Goal: Task Accomplishment & Management: Manage account settings

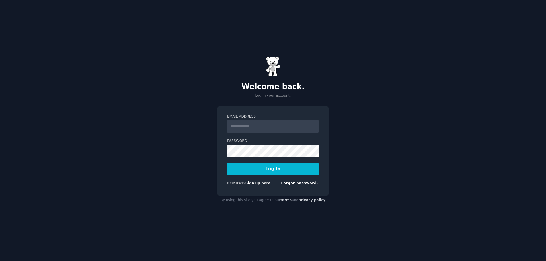
click at [271, 122] on input "Email Address" at bounding box center [273, 126] width 92 height 13
type input "**********"
click at [227, 163] on button "Log In" at bounding box center [273, 169] width 92 height 12
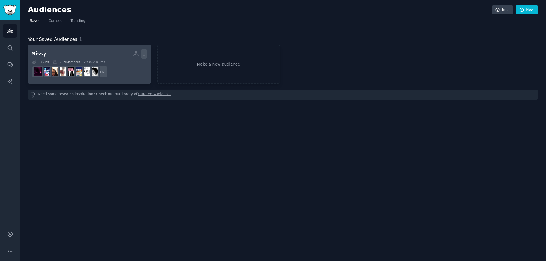
click at [143, 51] on icon "button" at bounding box center [144, 54] width 6 height 6
click at [131, 65] on p "Delete" at bounding box center [128, 66] width 13 height 6
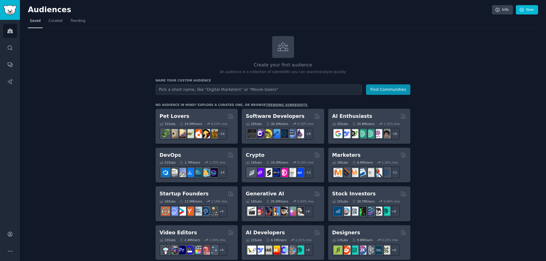
click at [8, 242] on div "Account More" at bounding box center [10, 242] width 20 height 40
click at [9, 239] on link "Account" at bounding box center [10, 235] width 14 height 14
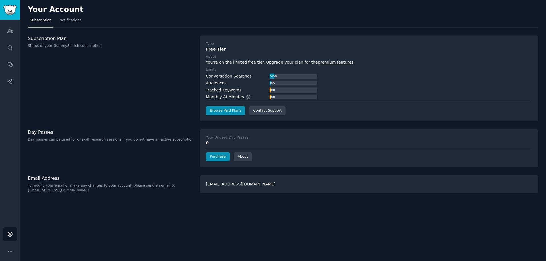
click at [66, 13] on h2 "Your Account" at bounding box center [55, 9] width 55 height 9
click at [67, 19] on span "Notifications" at bounding box center [70, 20] width 22 height 5
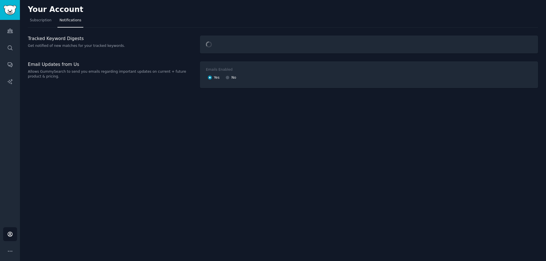
click at [2, 52] on div "Audiences Search Conversations AI Reports" at bounding box center [10, 121] width 20 height 202
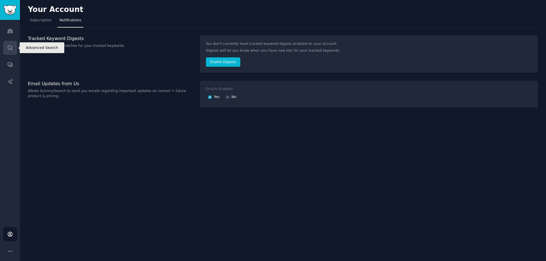
click at [5, 49] on link "Search" at bounding box center [10, 48] width 14 height 14
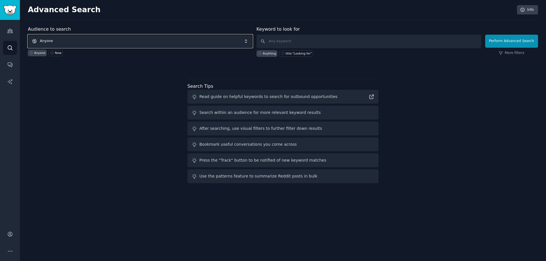
click at [124, 38] on span "Anyone" at bounding box center [140, 41] width 225 height 13
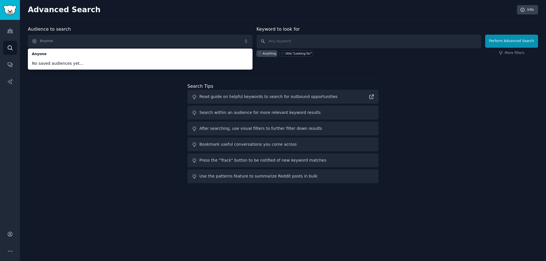
drag, startPoint x: 96, startPoint y: 98, endPoint x: 99, endPoint y: 94, distance: 5.1
click at [96, 97] on div "Audience to search Anyone Anyone No saved audiences yet... Anyone New Keyword t…" at bounding box center [283, 106] width 510 height 160
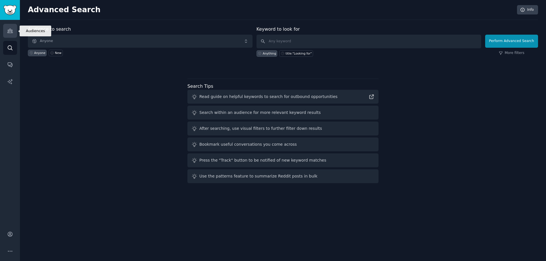
click at [6, 31] on link "Audiences" at bounding box center [10, 31] width 14 height 14
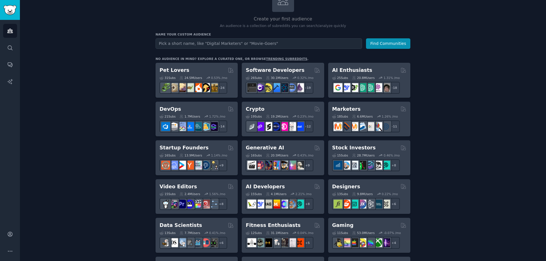
scroll to position [57, 0]
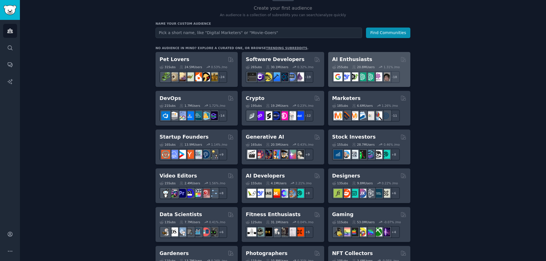
click at [370, 59] on div "AI Enthusiasts" at bounding box center [369, 59] width 74 height 7
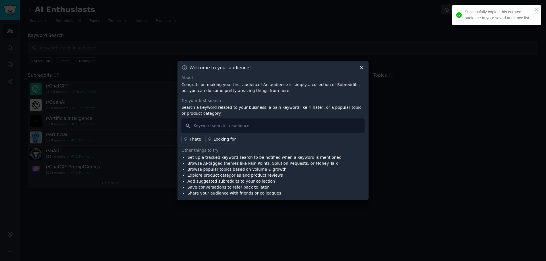
click at [362, 69] on icon at bounding box center [362, 68] width 6 height 6
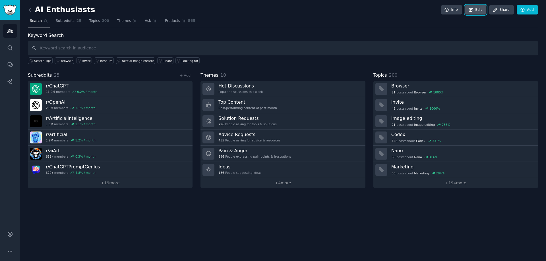
click at [478, 10] on link "Edit" at bounding box center [475, 10] width 21 height 10
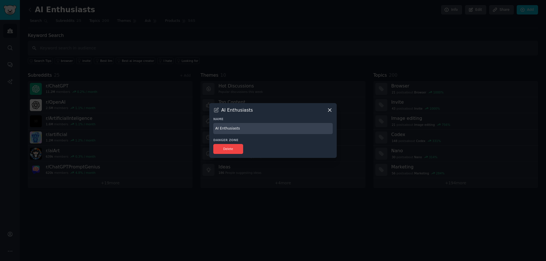
click at [328, 111] on icon at bounding box center [330, 110] width 6 height 6
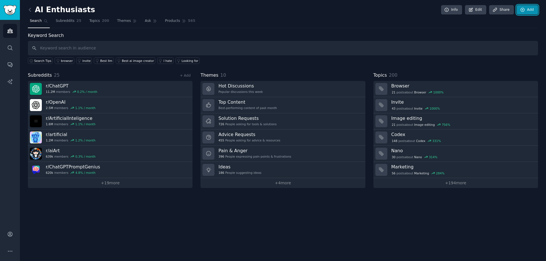
click at [523, 14] on link "Add" at bounding box center [527, 10] width 21 height 10
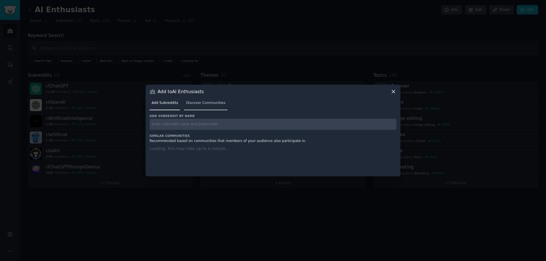
click at [211, 103] on span "Discover Communities" at bounding box center [205, 103] width 39 height 5
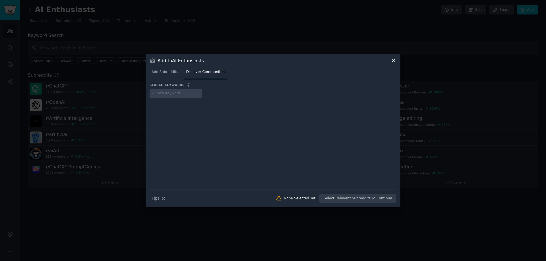
click at [191, 89] on div at bounding box center [176, 93] width 52 height 9
click at [188, 91] on input "text" at bounding box center [178, 93] width 43 height 5
type input "ai"
click at [269, 72] on nav "Add Subreddits Discover Communities" at bounding box center [273, 74] width 247 height 12
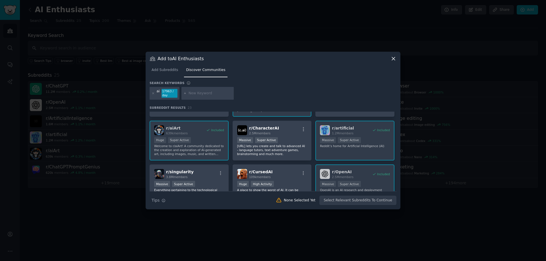
scroll to position [57, 0]
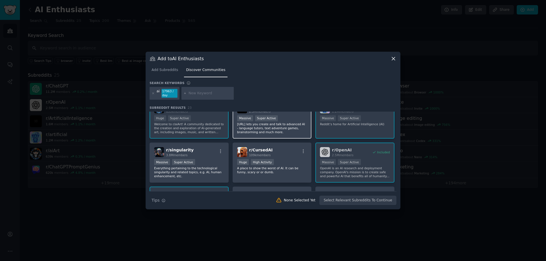
click at [288, 129] on p "Character.AI lets you create and talk to advanced AI - language tutors, text ad…" at bounding box center [272, 128] width 70 height 12
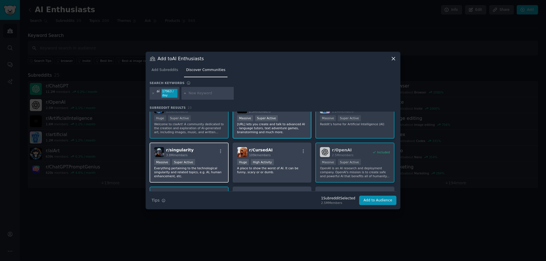
click at [206, 171] on p "Everything pertaining to the technological singularity and related topics, e.g.…" at bounding box center [189, 172] width 70 height 12
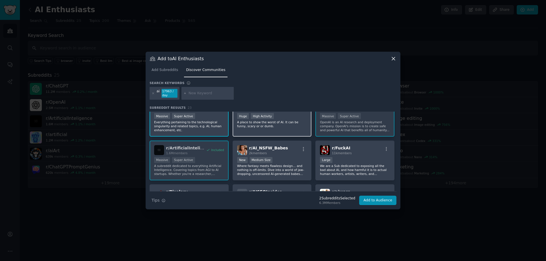
scroll to position [114, 0]
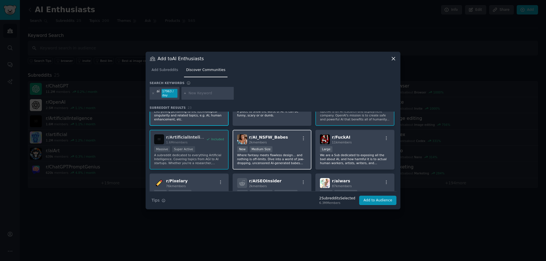
click at [290, 158] on p "Where fantasy meets flawless design… and nothing is off-limits. Dive into a wor…" at bounding box center [272, 159] width 70 height 12
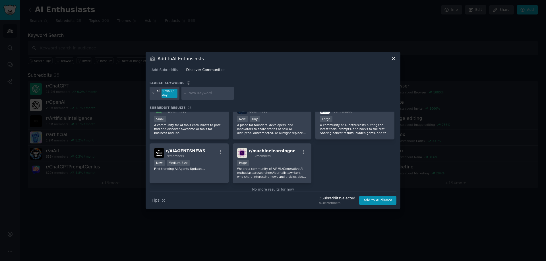
scroll to position [284, 0]
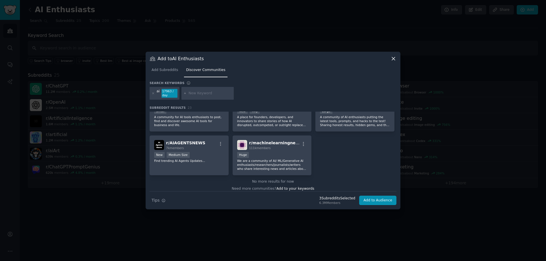
click at [289, 154] on div "Huge" at bounding box center [272, 155] width 70 height 7
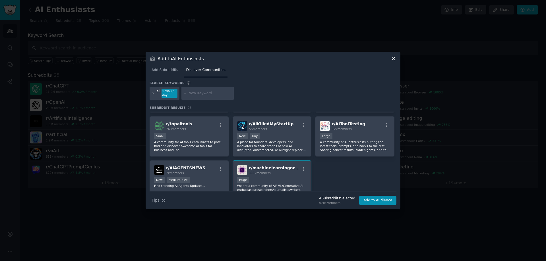
scroll to position [256, 0]
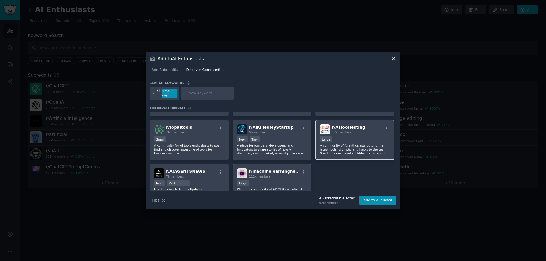
click at [348, 144] on p "A community of AI enthusiasts putting the latest tools, prompts, and hacks to t…" at bounding box center [355, 150] width 70 height 12
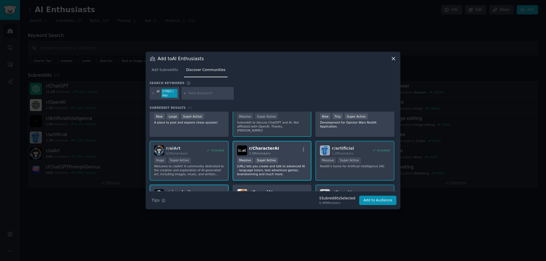
scroll to position [0, 0]
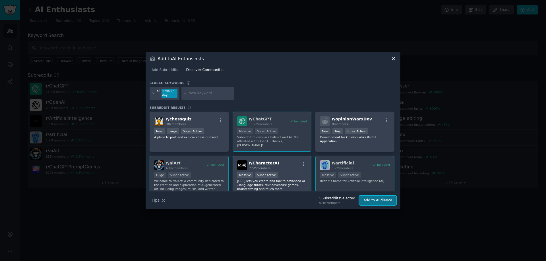
click at [374, 200] on button "Add to Audience" at bounding box center [377, 201] width 37 height 10
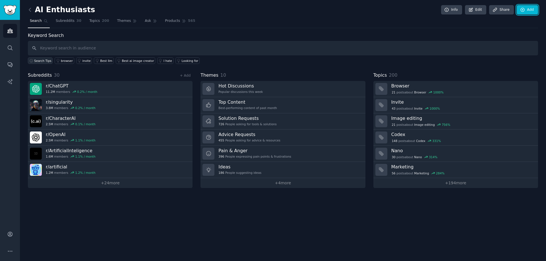
click at [40, 61] on span "Search Tips" at bounding box center [42, 61] width 17 height 4
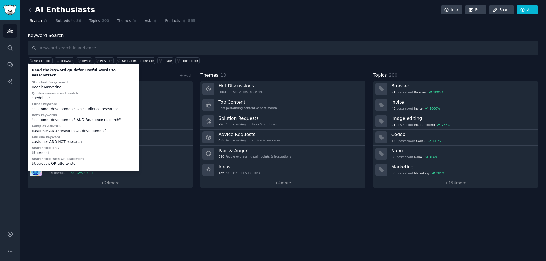
click at [198, 211] on div "AI Enthusiasts Info Edit Share Add Search Subreddits 30 Topics 200 Themes Ask P…" at bounding box center [283, 130] width 526 height 261
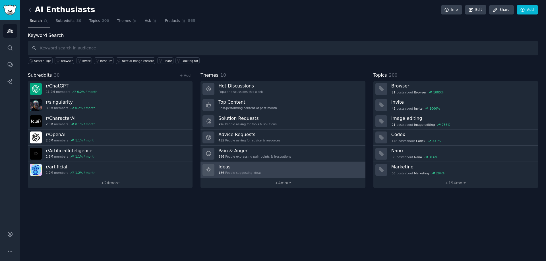
click at [306, 171] on link "Ideas 186 People suggesting ideas" at bounding box center [283, 170] width 165 height 16
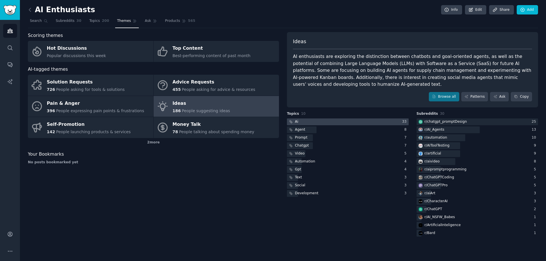
click at [302, 120] on div at bounding box center [348, 122] width 122 height 7
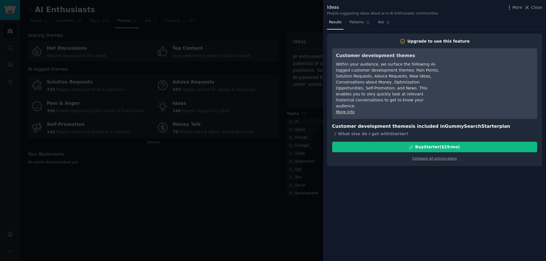
click at [258, 176] on div at bounding box center [273, 130] width 546 height 261
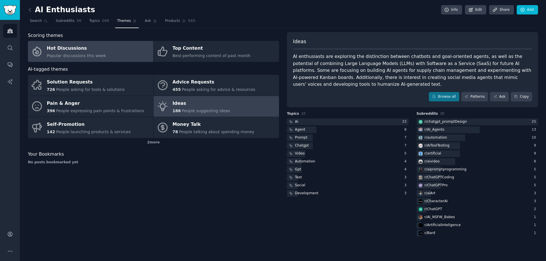
click at [116, 48] on link "Hot Discussions Popular discussions this week" at bounding box center [90, 51] width 125 height 21
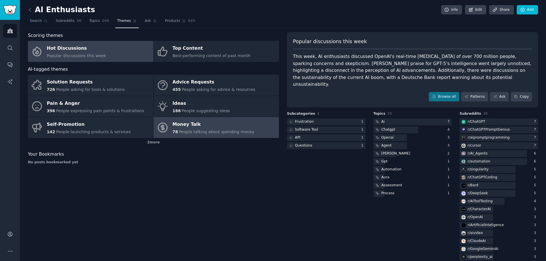
click at [207, 123] on div "Money Talk" at bounding box center [214, 124] width 82 height 9
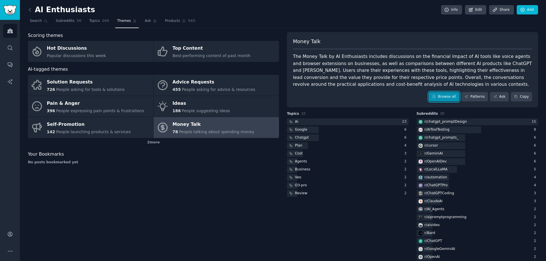
click at [449, 96] on link "Browse all" at bounding box center [444, 97] width 30 height 10
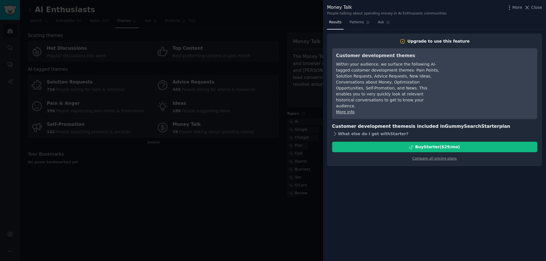
click at [390, 130] on div "What else do I get with Starter ?" at bounding box center [434, 134] width 205 height 8
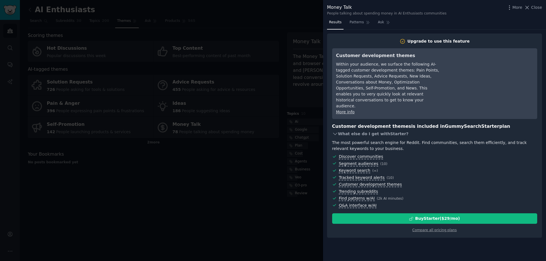
click at [382, 130] on div "What else do I get with Starter ?" at bounding box center [434, 134] width 205 height 8
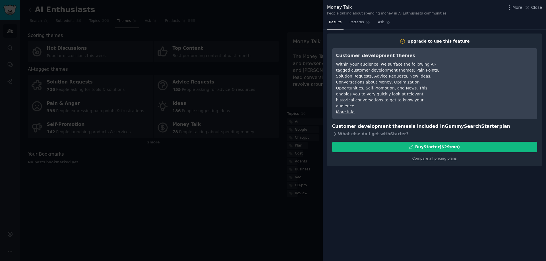
click at [230, 182] on div at bounding box center [273, 130] width 546 height 261
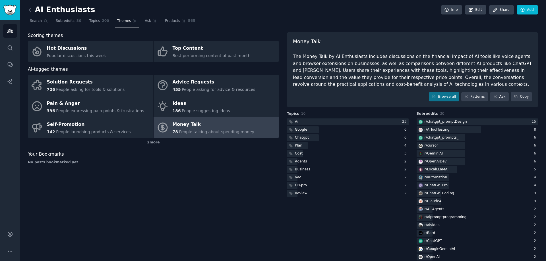
click at [368, 91] on div "Money Talk The Money Talk by AI Enthusiasts includes discussions on the financi…" at bounding box center [412, 70] width 251 height 76
click at [102, 19] on span "200" at bounding box center [105, 20] width 7 height 5
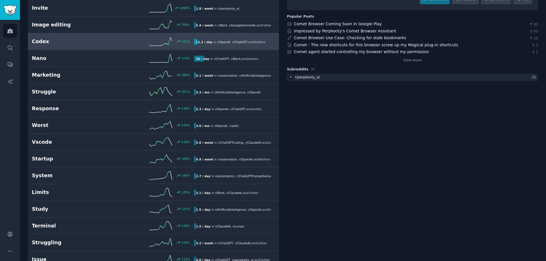
scroll to position [85, 0]
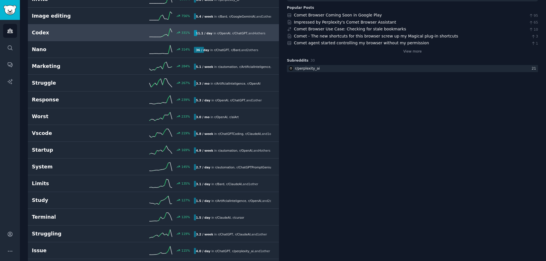
click at [125, 118] on div "233 %" at bounding box center [153, 116] width 81 height 9
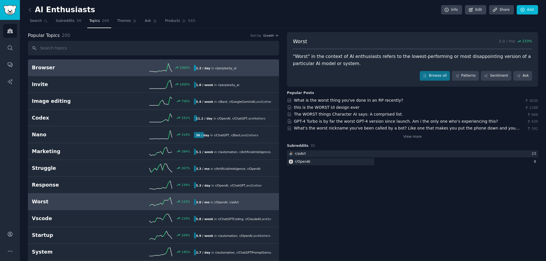
click at [118, 75] on link "Browser 1000 % 1.3 / day in r/ perplexity_ai" at bounding box center [153, 67] width 251 height 17
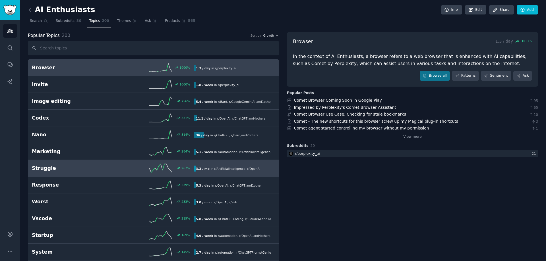
click at [118, 172] on div "267 %" at bounding box center [153, 168] width 81 height 9
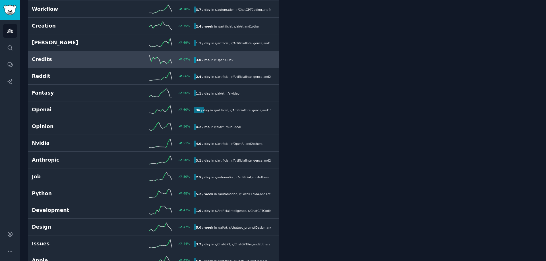
scroll to position [512, 0]
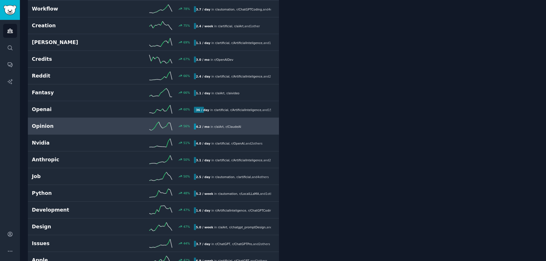
click at [112, 133] on link "Opinion 56 % 4.2 / mo in r/ aiArt , r/ ClaudeAI" at bounding box center [153, 126] width 251 height 17
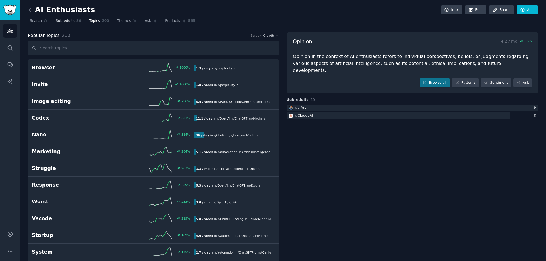
click at [71, 25] on link "Subreddits 30" at bounding box center [69, 23] width 30 height 12
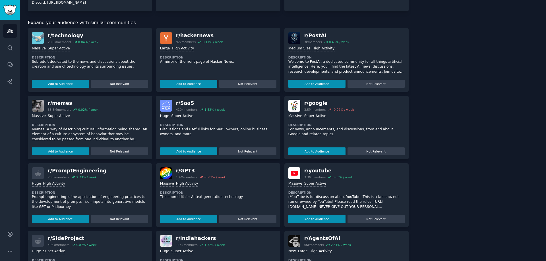
scroll to position [623, 0]
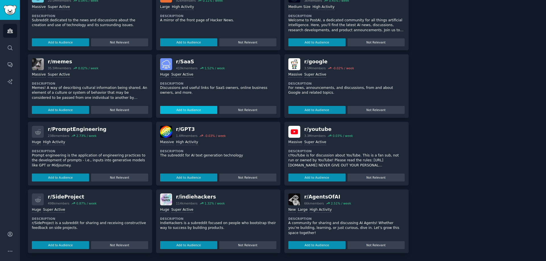
click at [191, 114] on button "Add to Audience" at bounding box center [188, 110] width 57 height 8
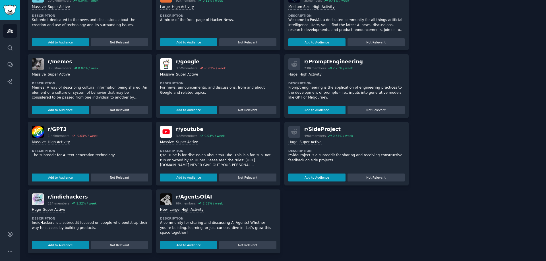
click at [191, 114] on button "Add to Audience" at bounding box center [188, 110] width 57 height 8
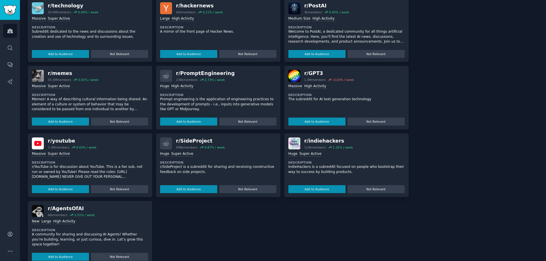
scroll to position [589, 0]
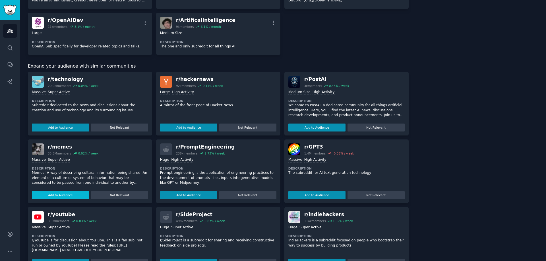
click at [53, 196] on button "Add to Audience" at bounding box center [60, 195] width 57 height 8
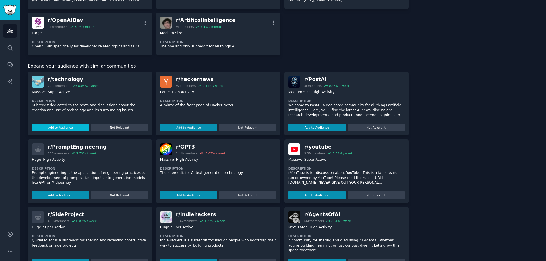
click at [60, 129] on button "Add to Audience" at bounding box center [60, 128] width 57 height 8
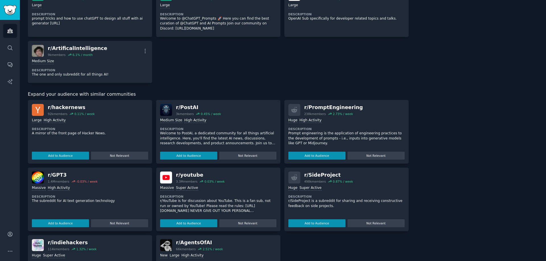
scroll to position [0, 0]
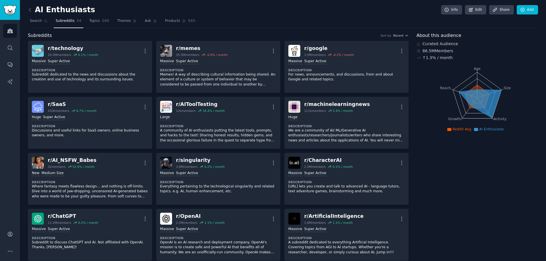
drag, startPoint x: 450, startPoint y: 195, endPoint x: 424, endPoint y: 130, distance: 69.9
click at [87, 27] on link "Topics 200" at bounding box center [99, 23] width 24 height 12
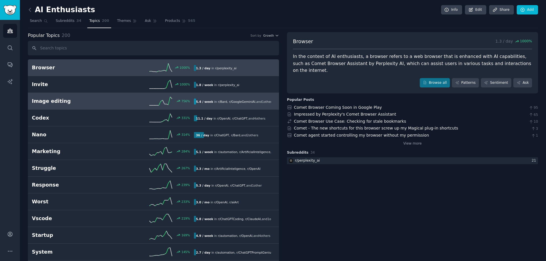
click at [97, 106] on link "Image editing 756 % 5.4 / week in r/ Bard , r/ GoogleGeminiAI , and 1 other" at bounding box center [153, 101] width 251 height 17
